Goal: Transaction & Acquisition: Purchase product/service

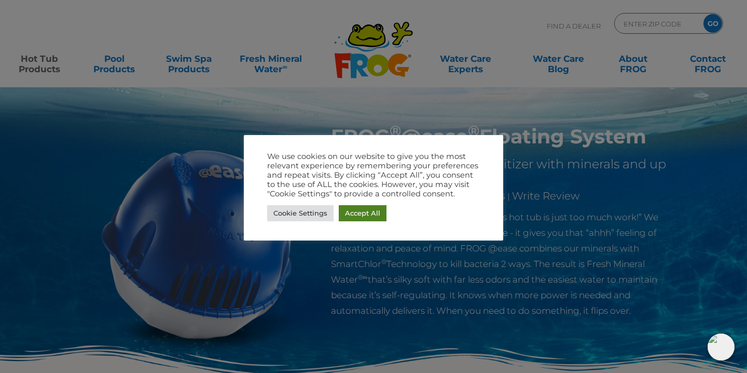
click at [359, 212] on link "Accept All" at bounding box center [363, 213] width 48 height 16
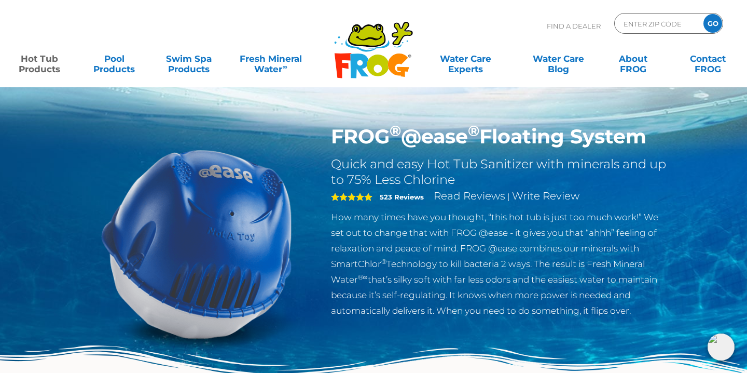
click at [269, 23] on div "Find A Dealer ENTER ZIP CODE GO" at bounding box center [373, 30] width 727 height 35
click at [41, 64] on link "Hot Tub Products" at bounding box center [39, 58] width 58 height 21
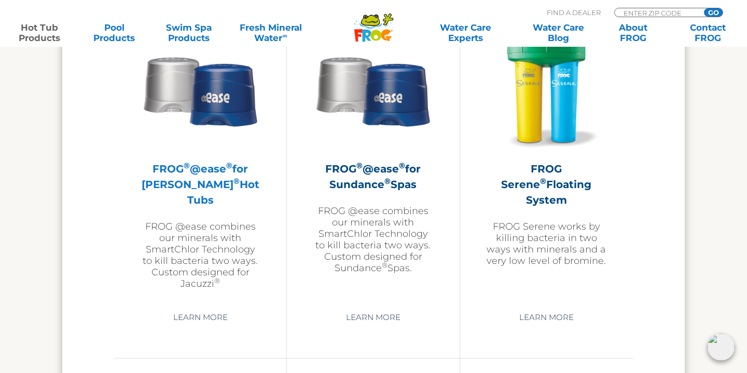
scroll to position [1887, 0]
click at [211, 101] on img at bounding box center [200, 91] width 120 height 120
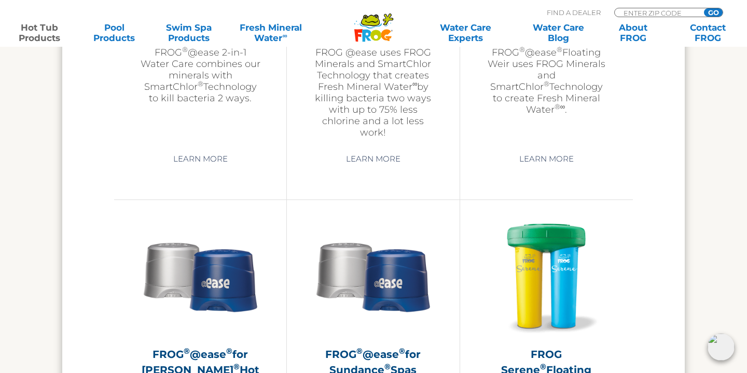
scroll to position [1626, 0]
